Goal: Book appointment/travel/reservation

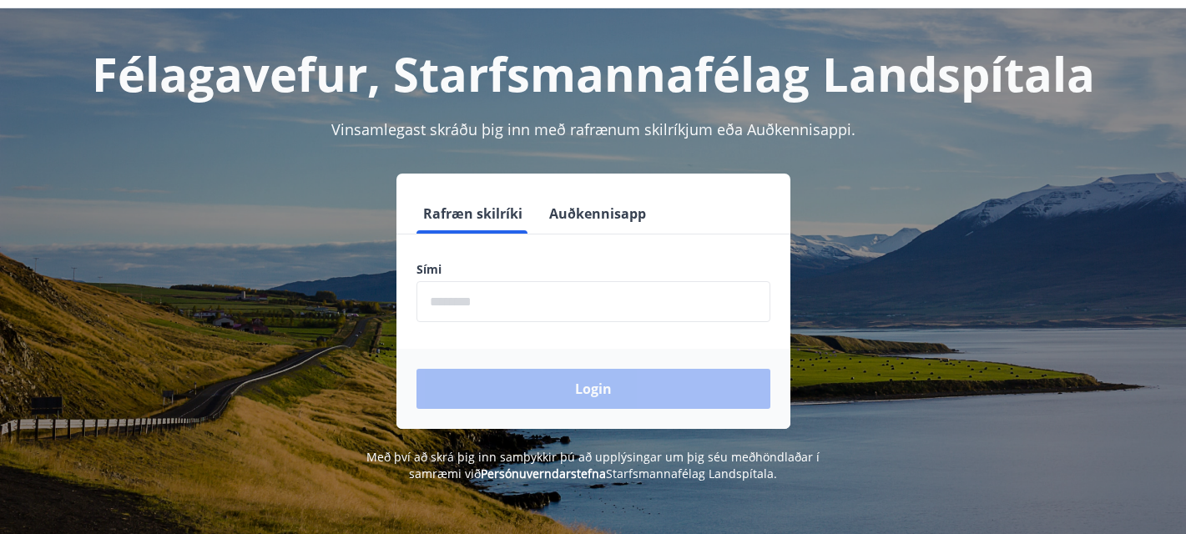
scroll to position [60, 0]
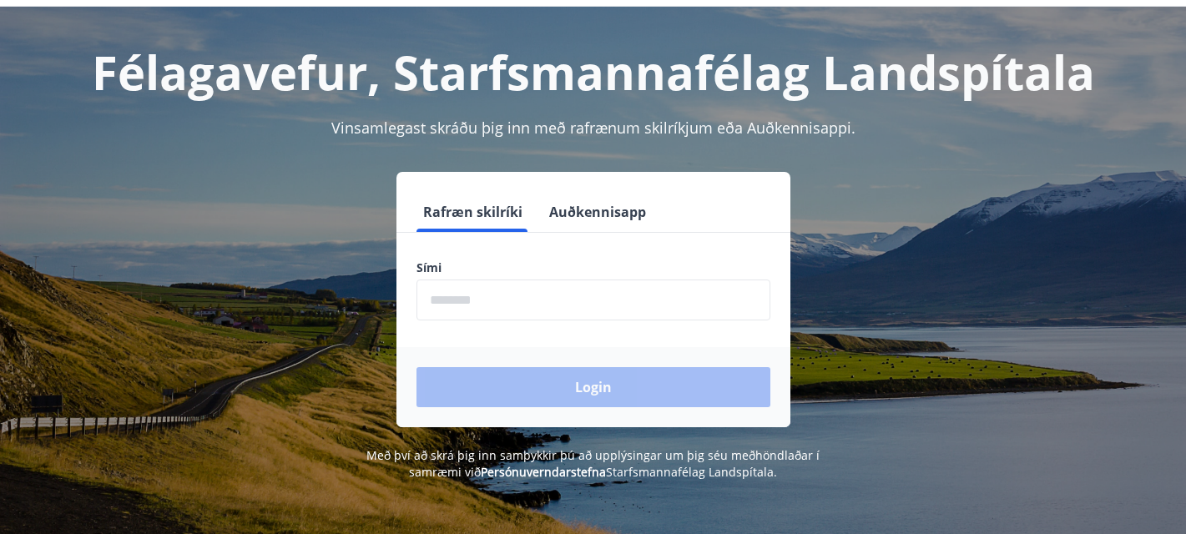
click at [566, 300] on input "phone" at bounding box center [593, 300] width 354 height 41
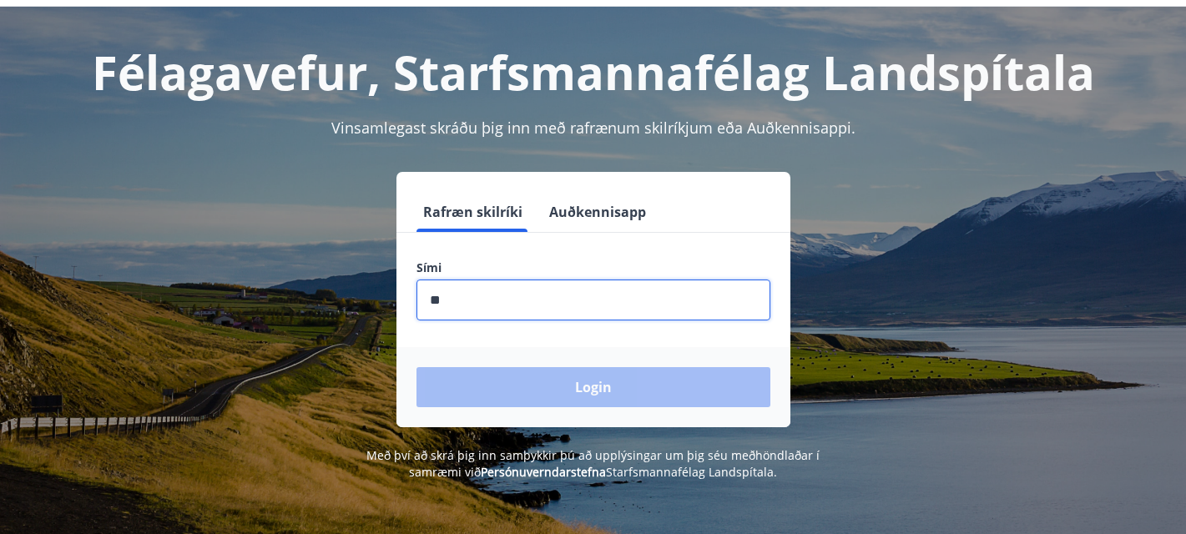
type input "*"
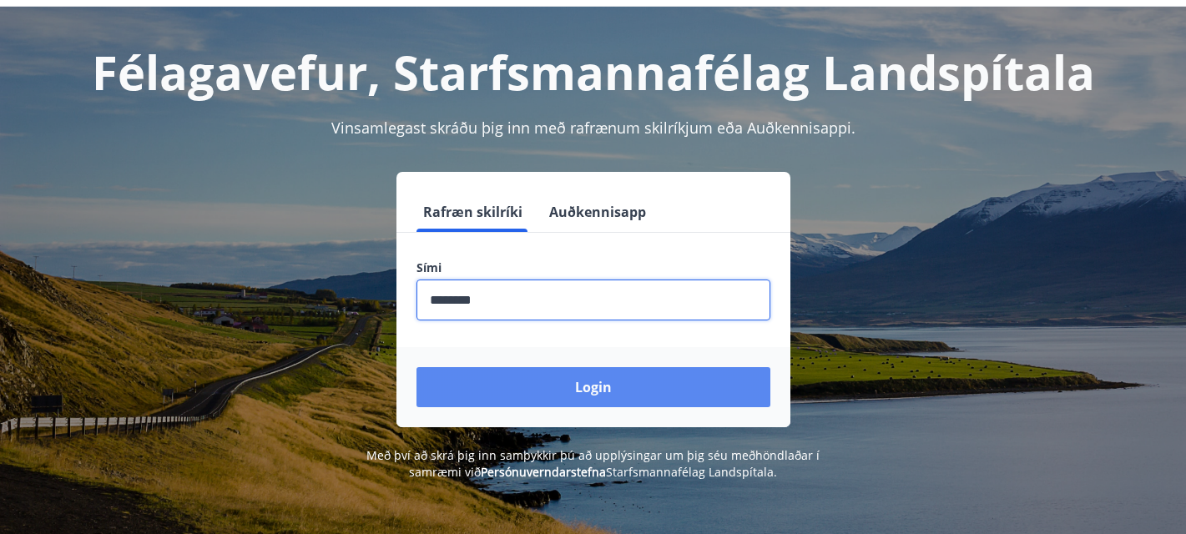
type input "********"
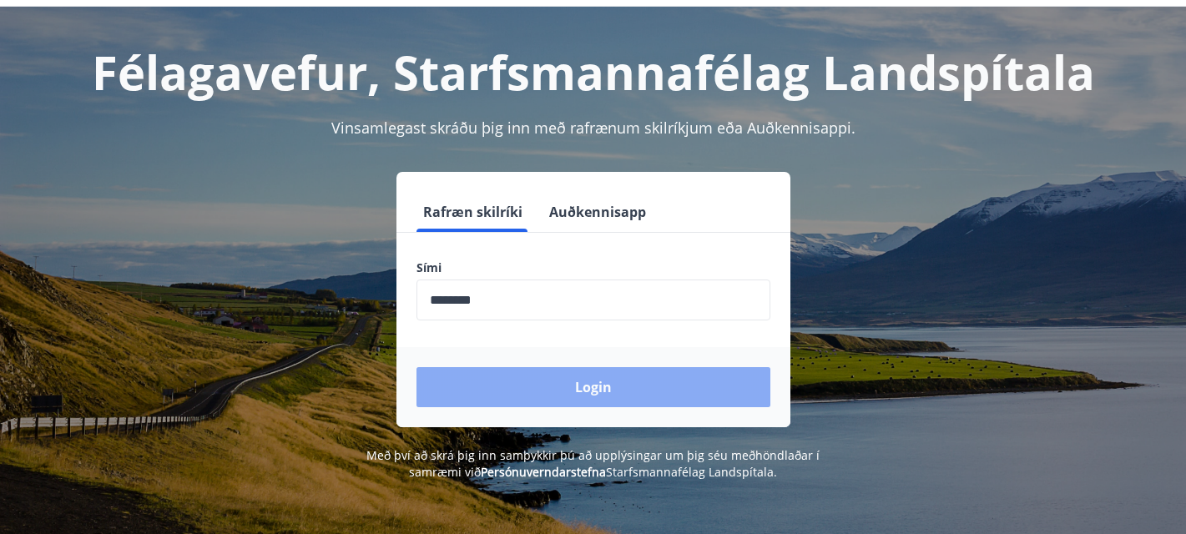
click at [618, 380] on button "Login" at bounding box center [593, 387] width 354 height 40
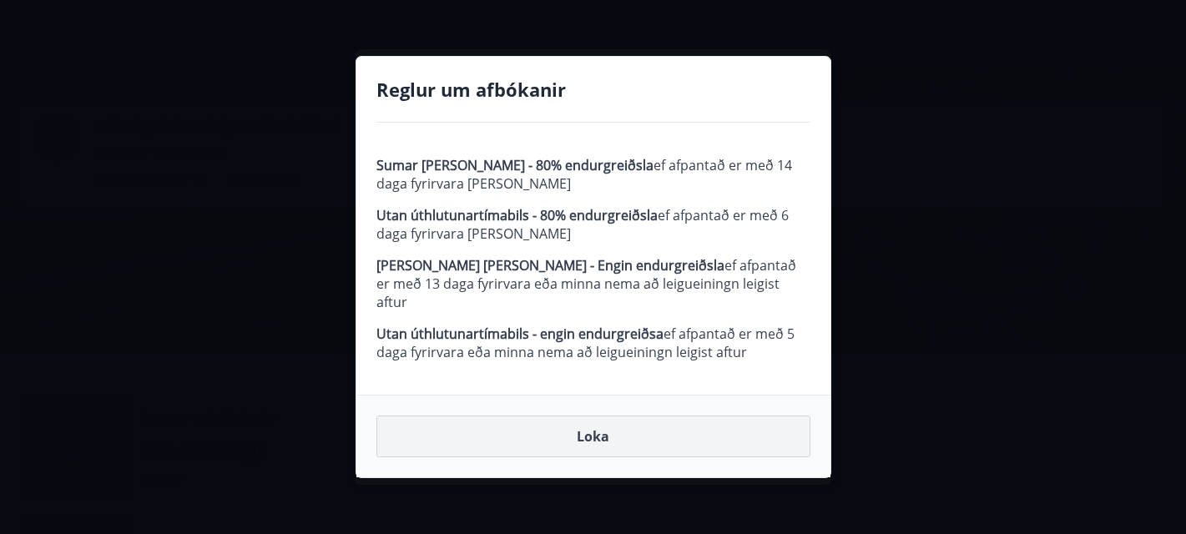
click at [685, 416] on button "Loka" at bounding box center [593, 437] width 434 height 42
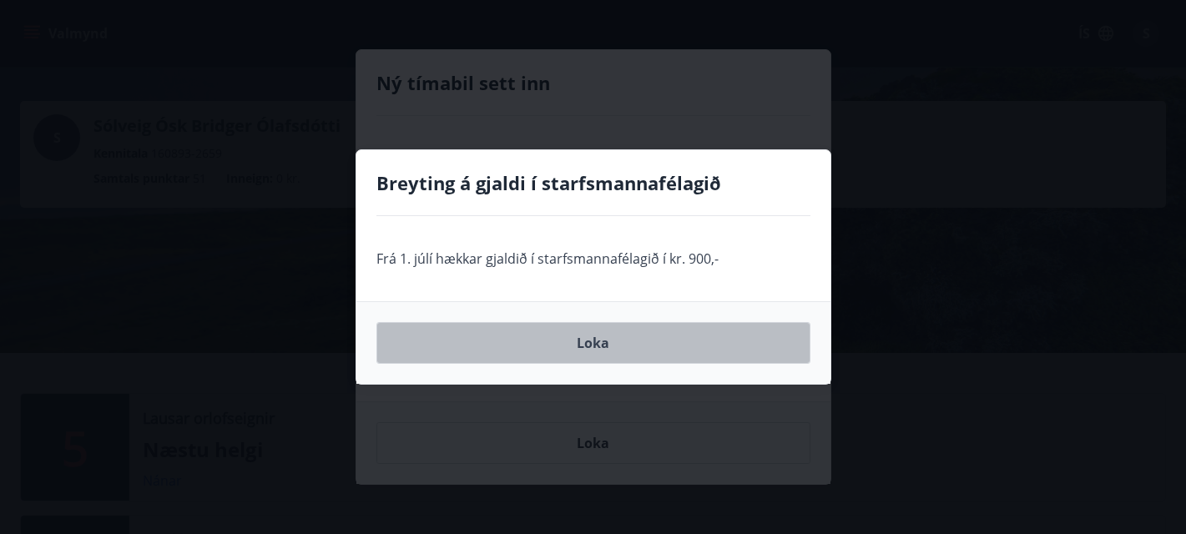
click at [664, 337] on button "Loka" at bounding box center [593, 343] width 434 height 42
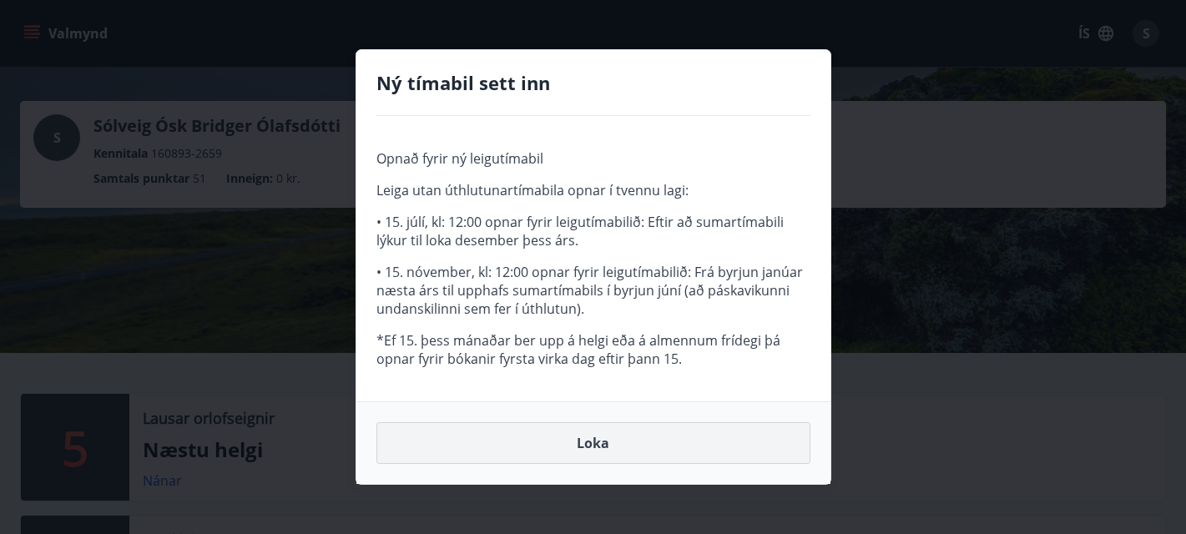
click at [618, 447] on button "Loka" at bounding box center [593, 443] width 434 height 42
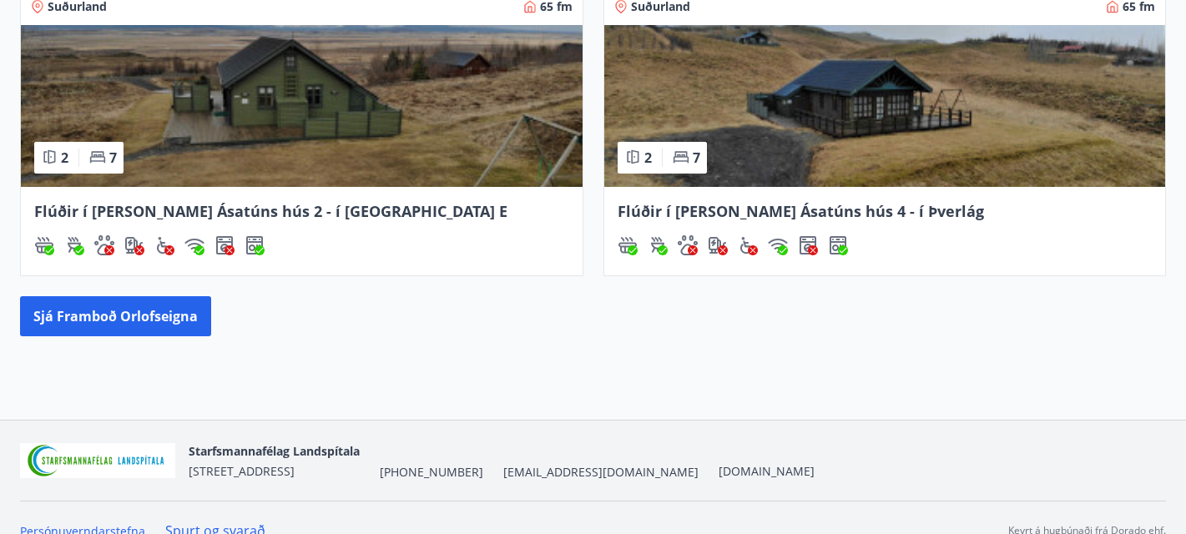
scroll to position [1052, 0]
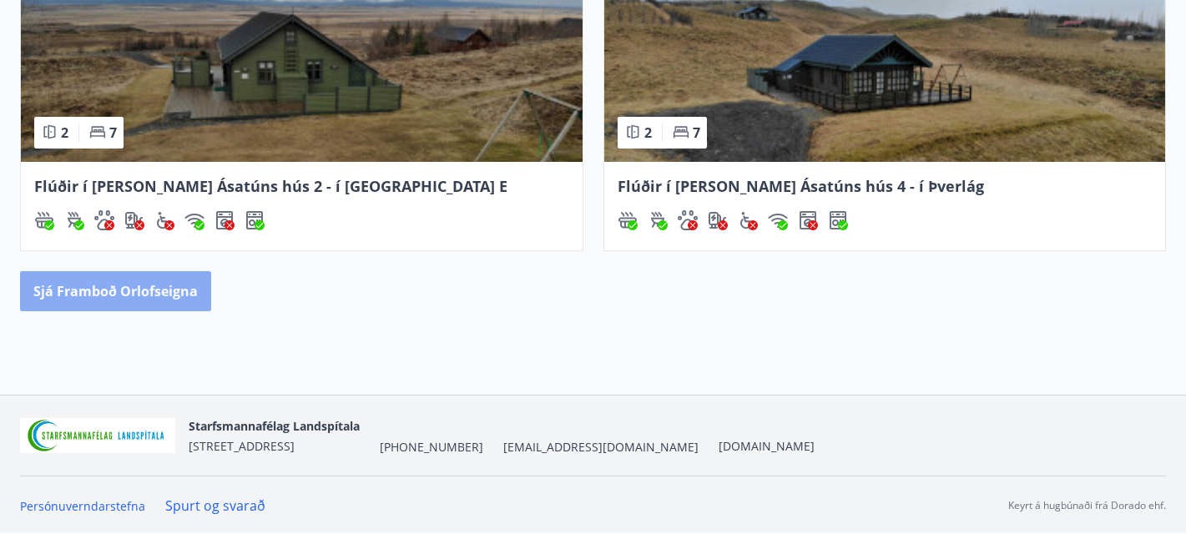
click at [169, 300] on button "Sjá framboð orlofseigna" at bounding box center [115, 291] width 191 height 40
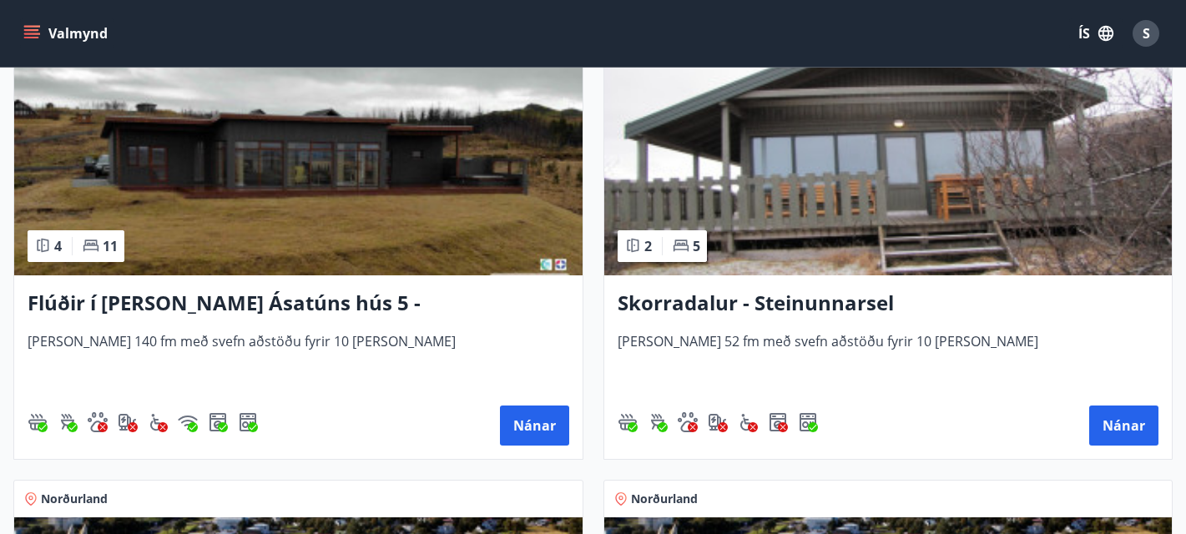
scroll to position [1702, 0]
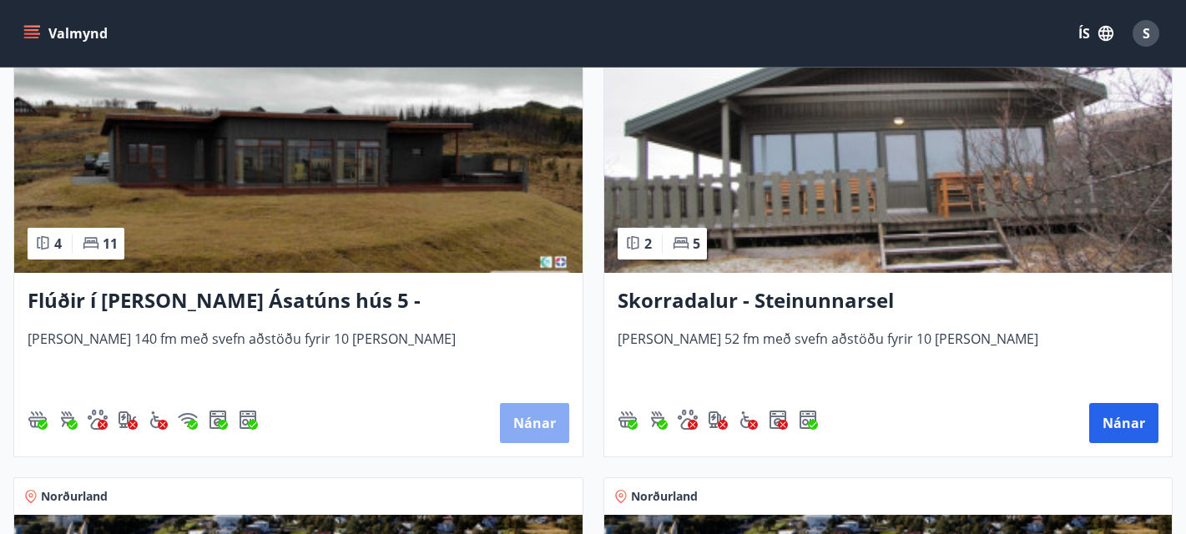
click at [532, 419] on button "Nánar" at bounding box center [534, 423] width 69 height 40
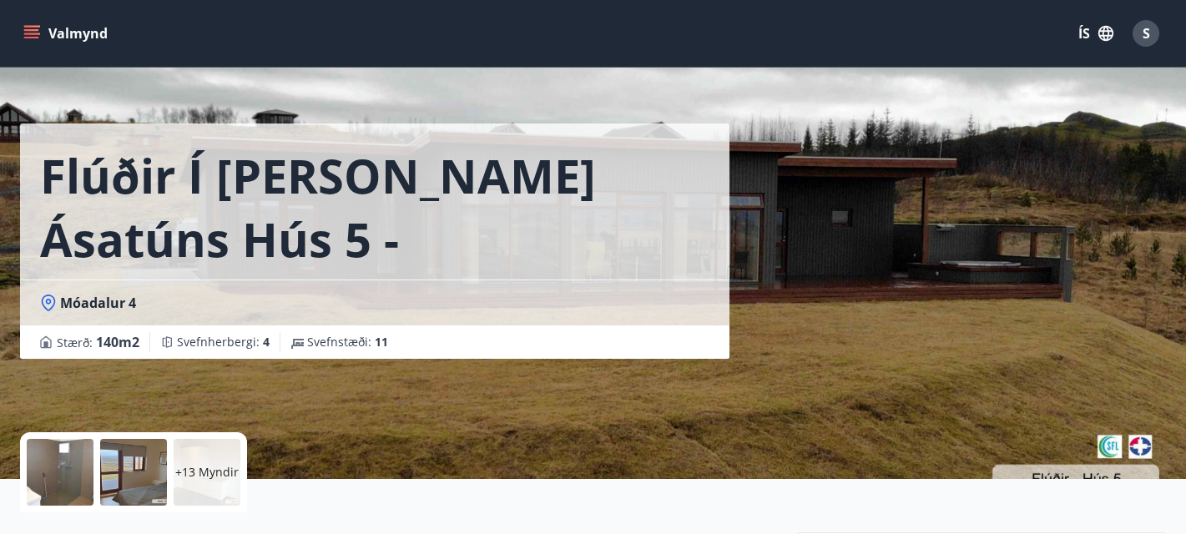
scroll to position [18, 0]
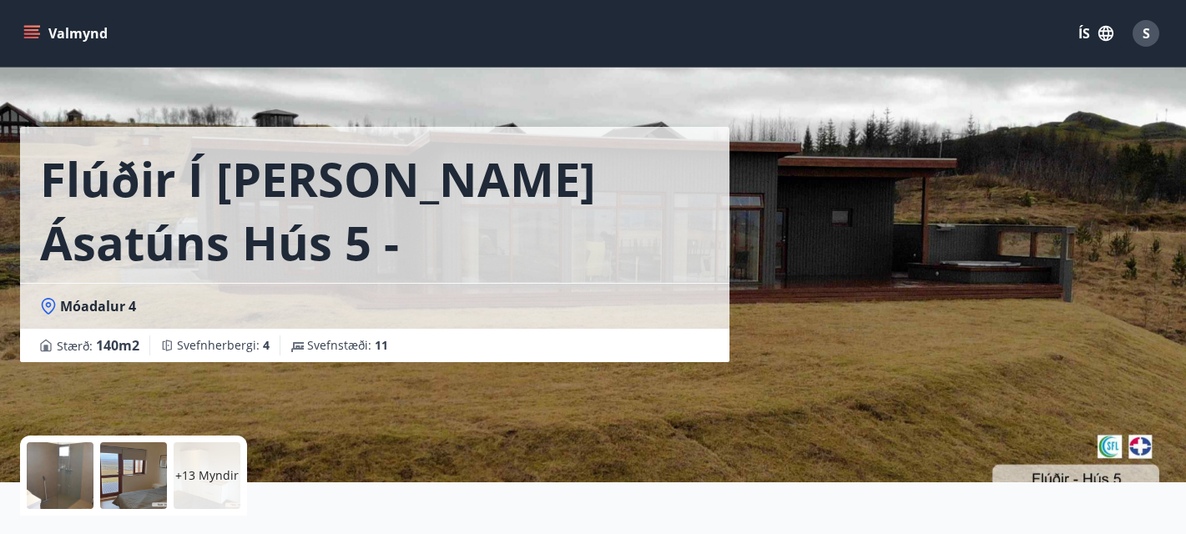
click at [63, 461] on div at bounding box center [60, 475] width 67 height 67
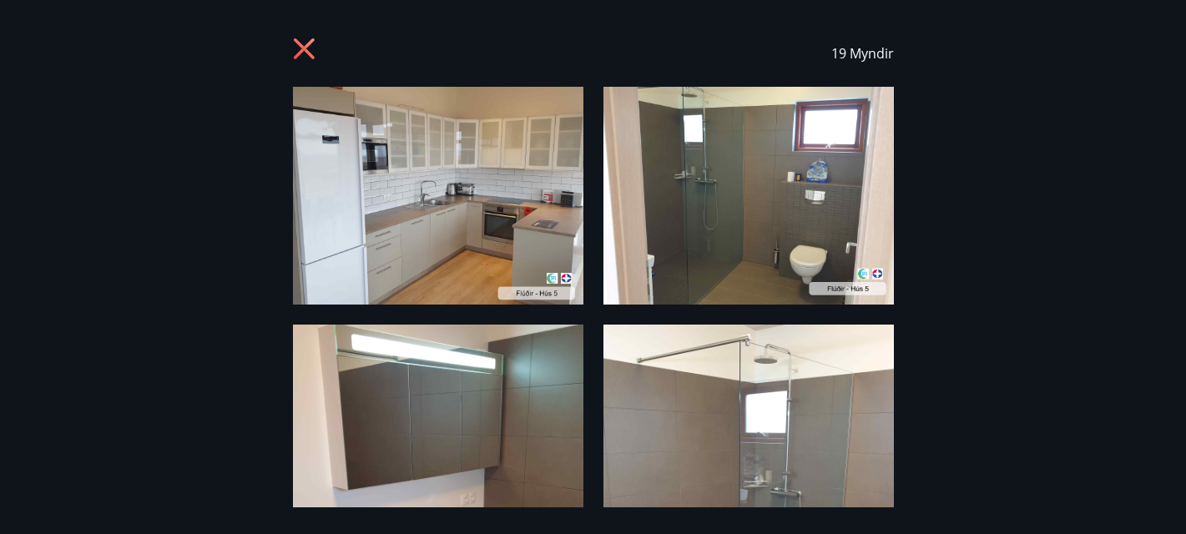
scroll to position [0, 0]
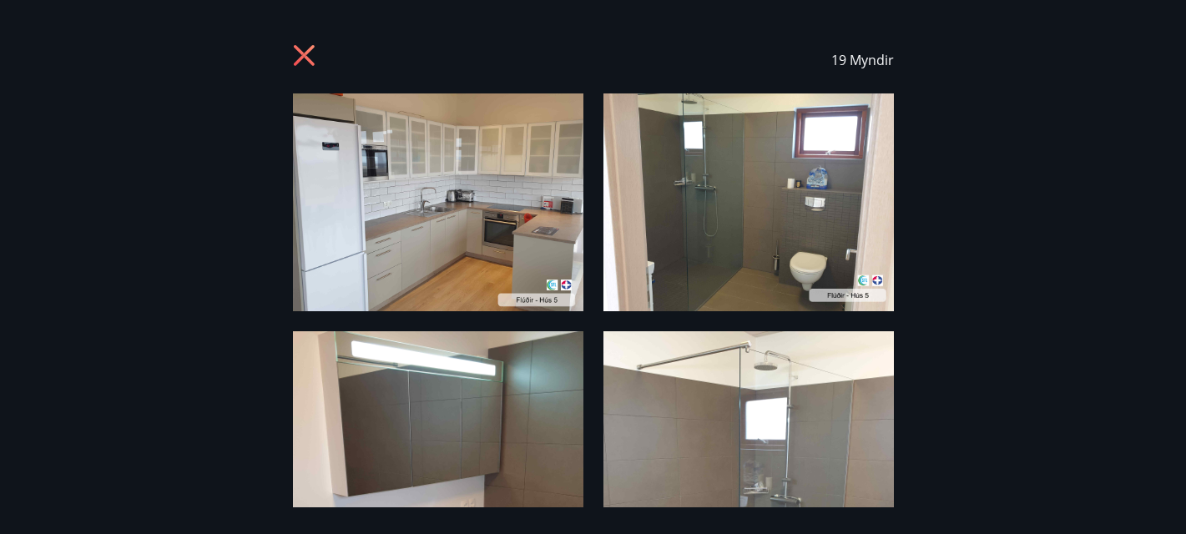
click at [302, 54] on icon at bounding box center [303, 55] width 4 height 4
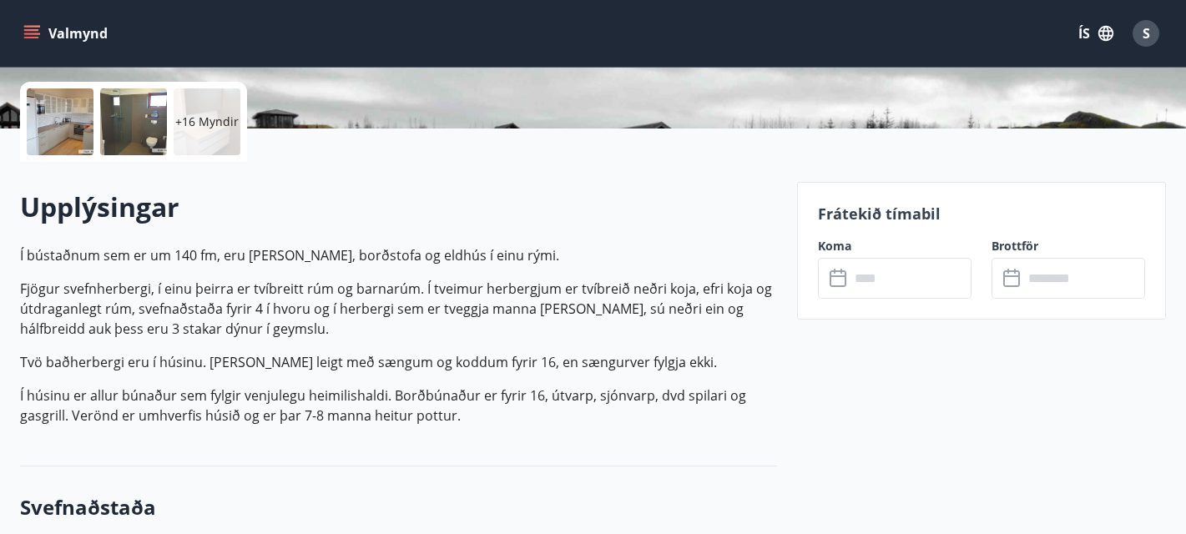
scroll to position [381, 0]
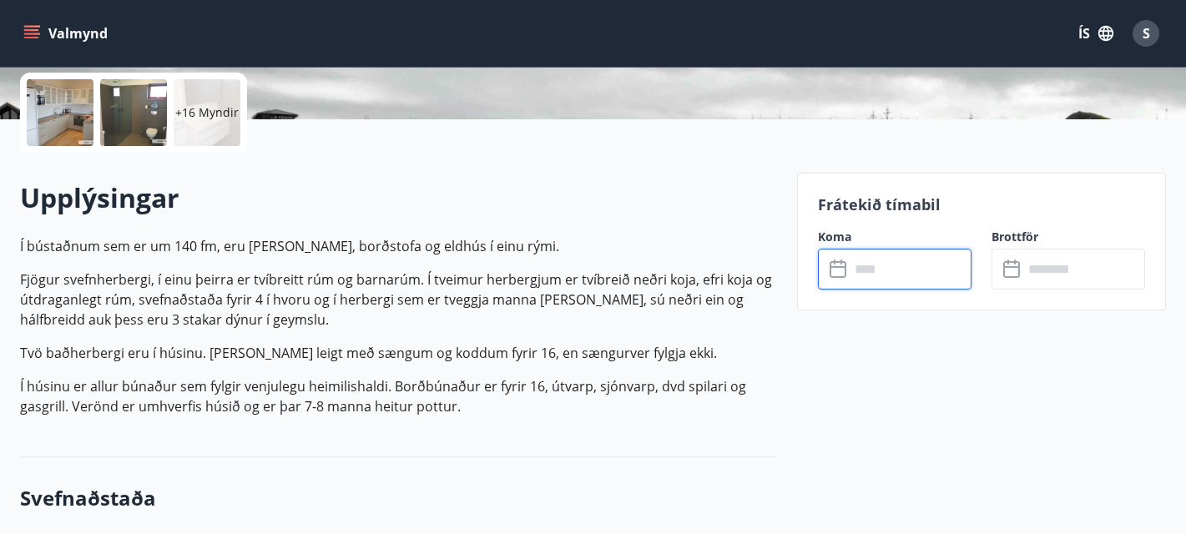
click at [891, 254] on input "text" at bounding box center [911, 269] width 122 height 41
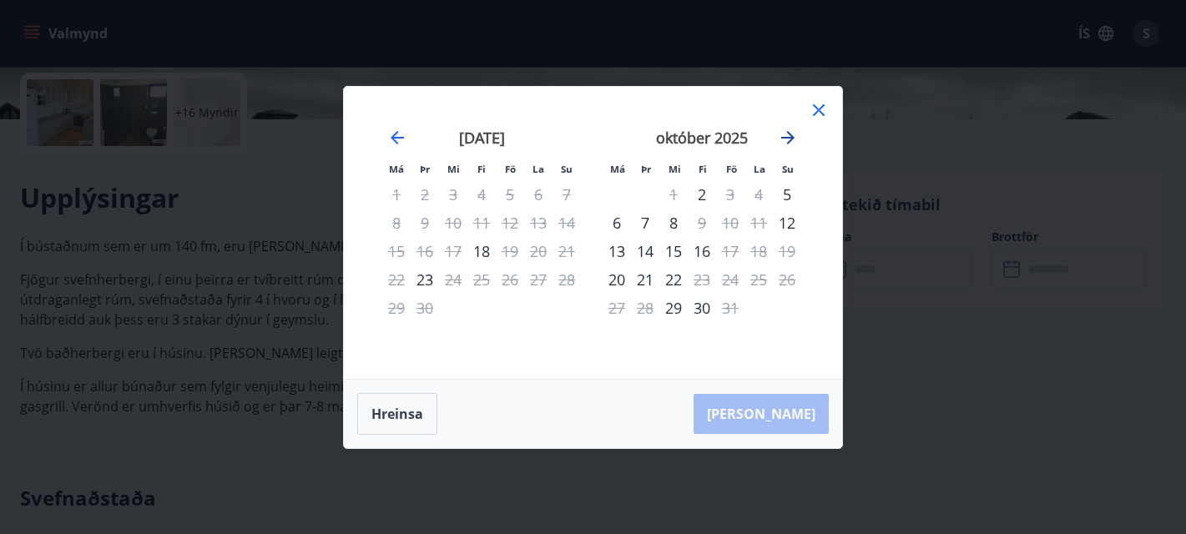
click at [790, 138] on icon "Move forward to switch to the next month." at bounding box center [787, 137] width 13 height 13
click at [787, 134] on icon "Move forward to switch to the next month." at bounding box center [788, 138] width 20 height 20
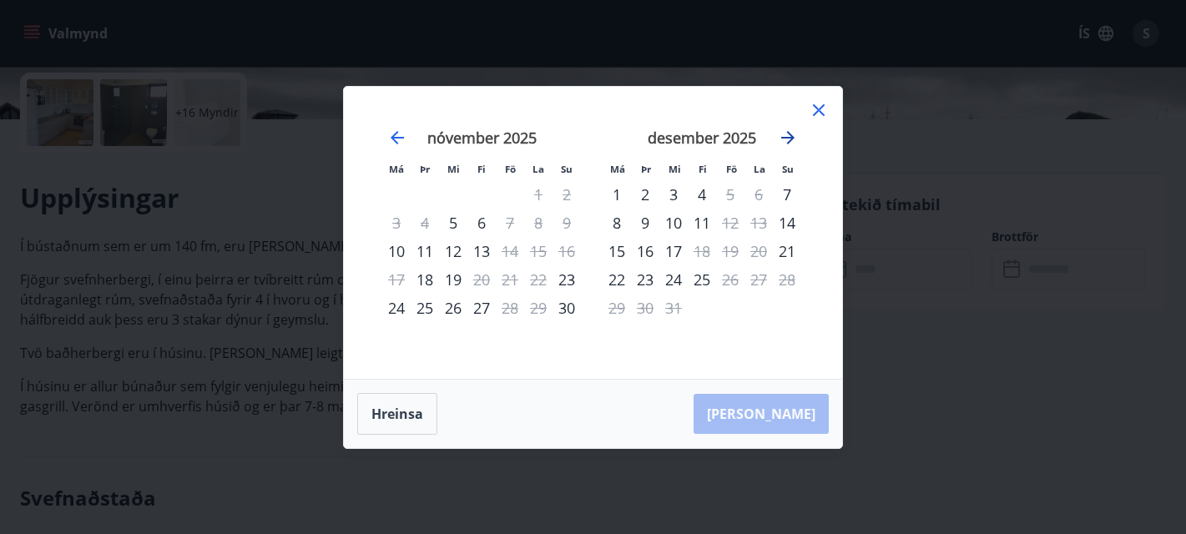
click at [790, 140] on icon "Move forward to switch to the next month." at bounding box center [787, 137] width 13 height 13
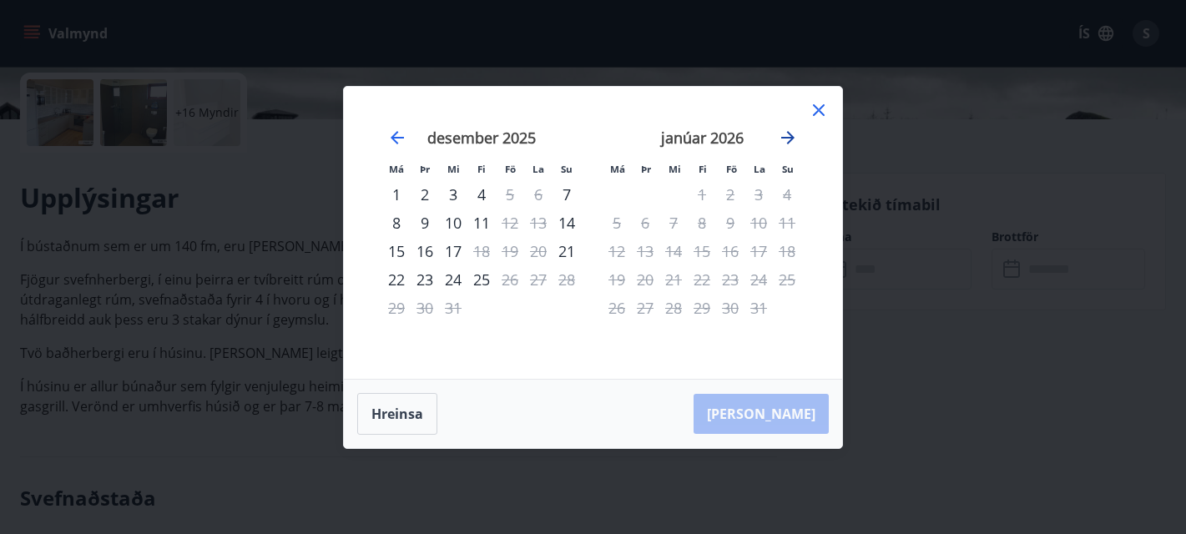
click at [790, 140] on icon "Move forward to switch to the next month." at bounding box center [787, 137] width 13 height 13
click at [818, 110] on icon at bounding box center [819, 110] width 3 height 3
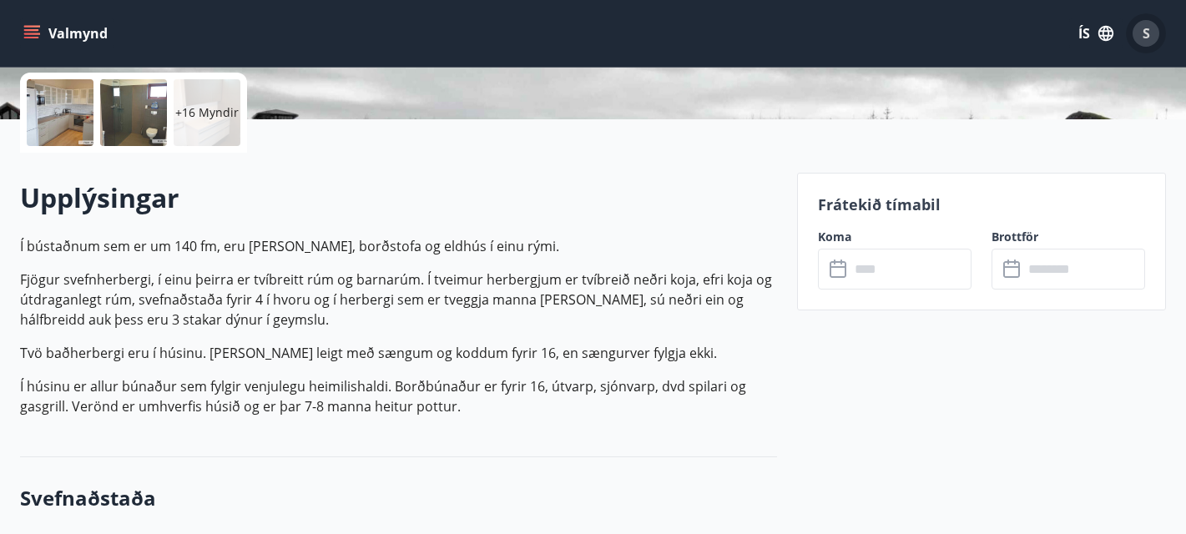
click at [1147, 37] on span "S" at bounding box center [1147, 33] width 8 height 18
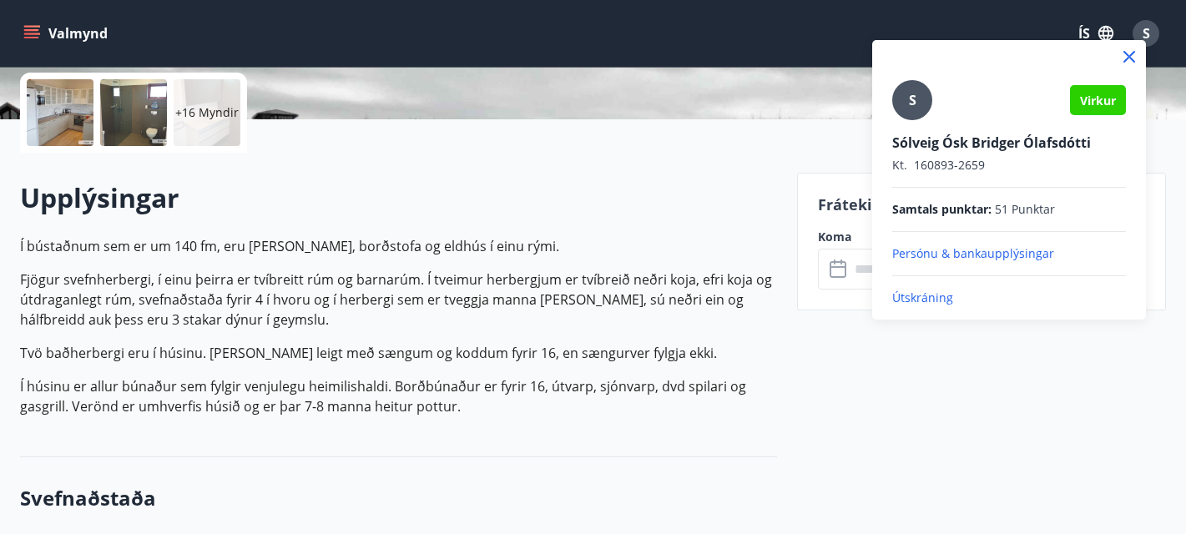
click at [925, 295] on p "Útskráning" at bounding box center [1009, 298] width 234 height 17
